Goal: Information Seeking & Learning: Understand process/instructions

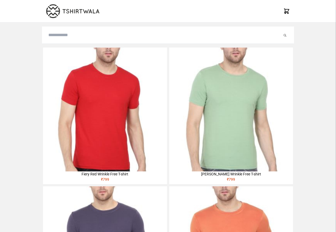
click at [60, 81] on img at bounding box center [105, 110] width 124 height 124
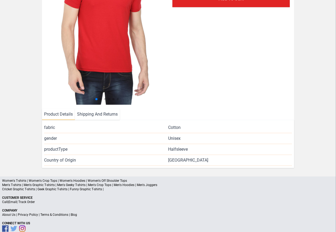
scroll to position [115, 0]
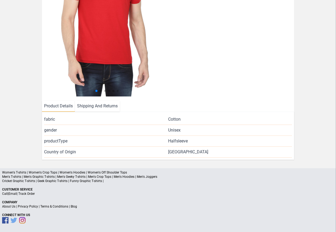
click at [91, 105] on li "Shipping And Returns" at bounding box center [97, 106] width 45 height 11
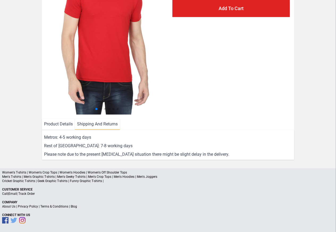
scroll to position [96, 0]
